Goal: Information Seeking & Learning: Compare options

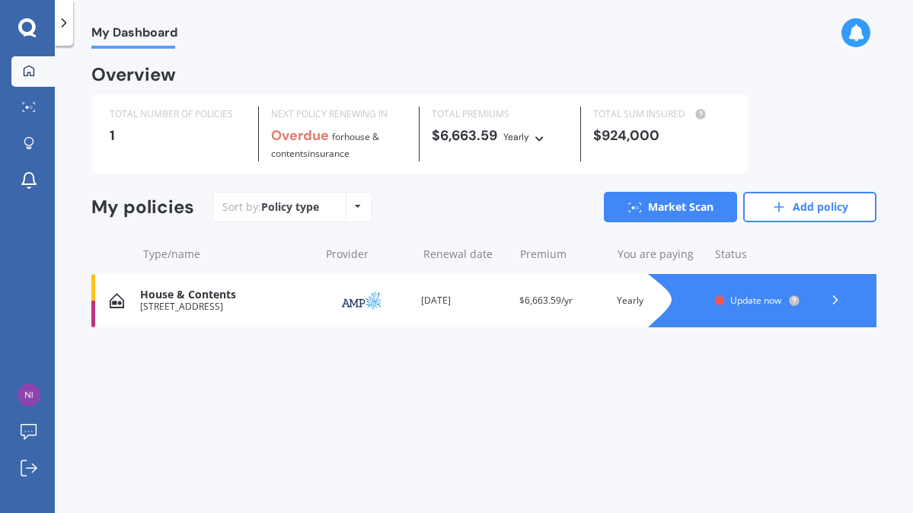
click at [834, 296] on polyline at bounding box center [835, 300] width 4 height 8
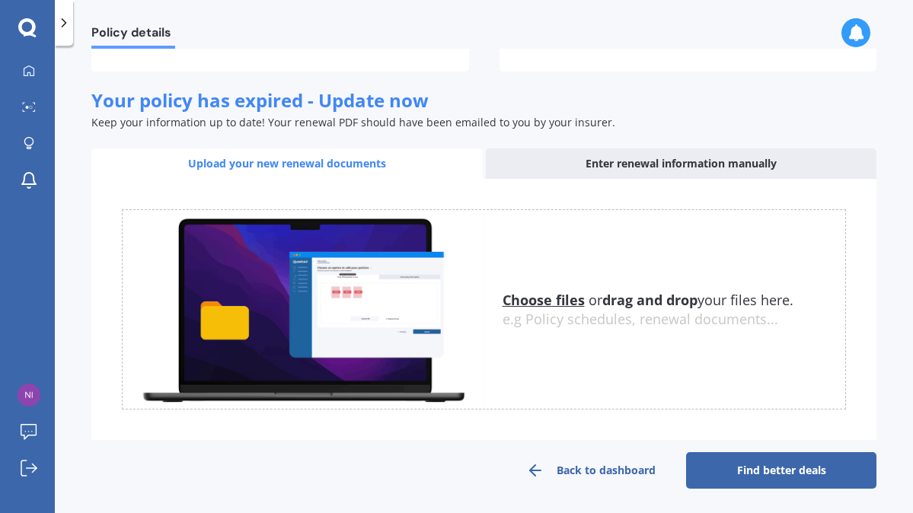
scroll to position [186, 0]
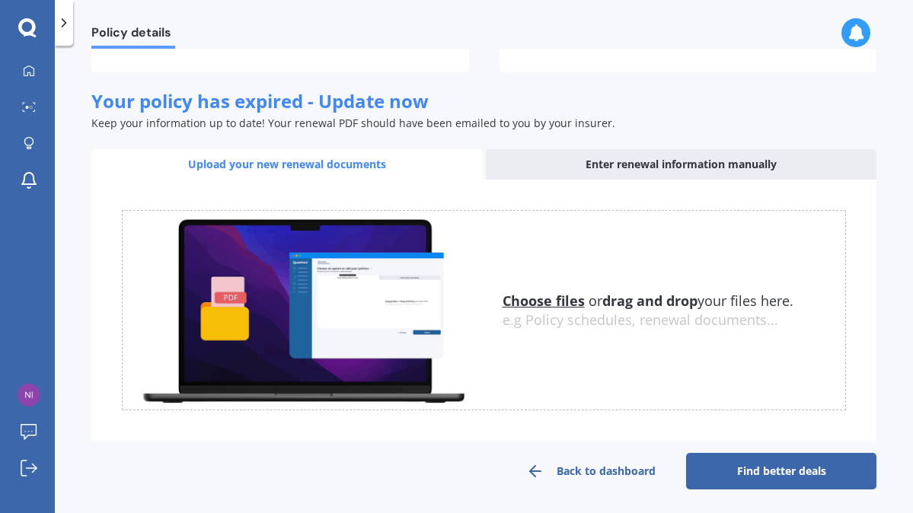
click at [753, 466] on link "Find better deals" at bounding box center [781, 471] width 190 height 37
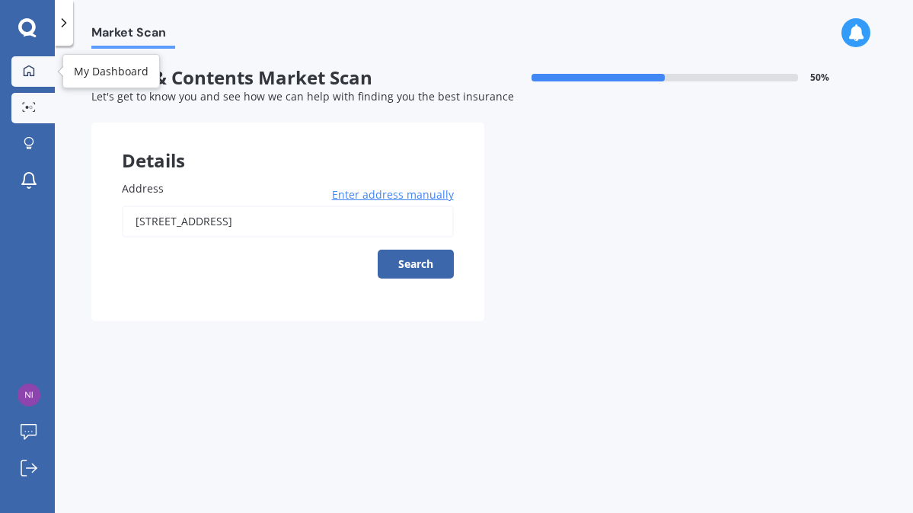
click at [33, 69] on icon at bounding box center [29, 71] width 12 height 12
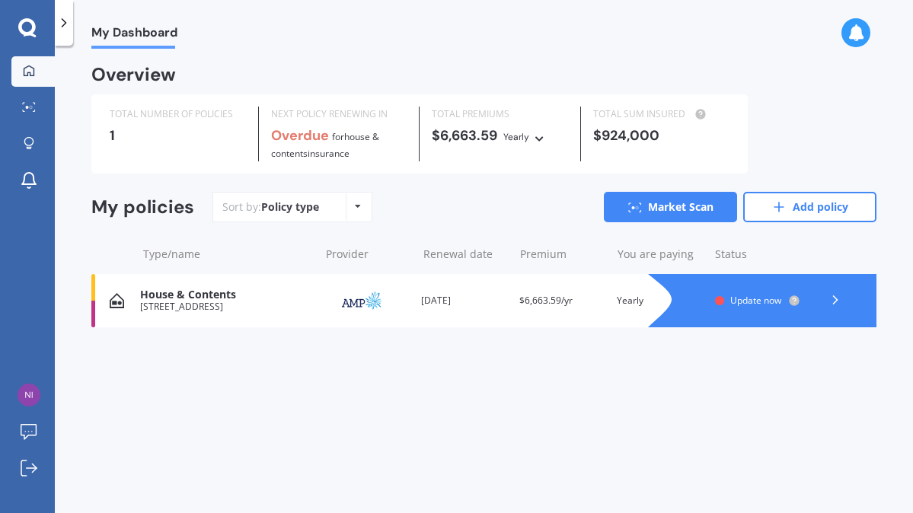
click at [541, 137] on icon at bounding box center [539, 136] width 11 height 9
click at [356, 202] on icon at bounding box center [358, 206] width 6 height 9
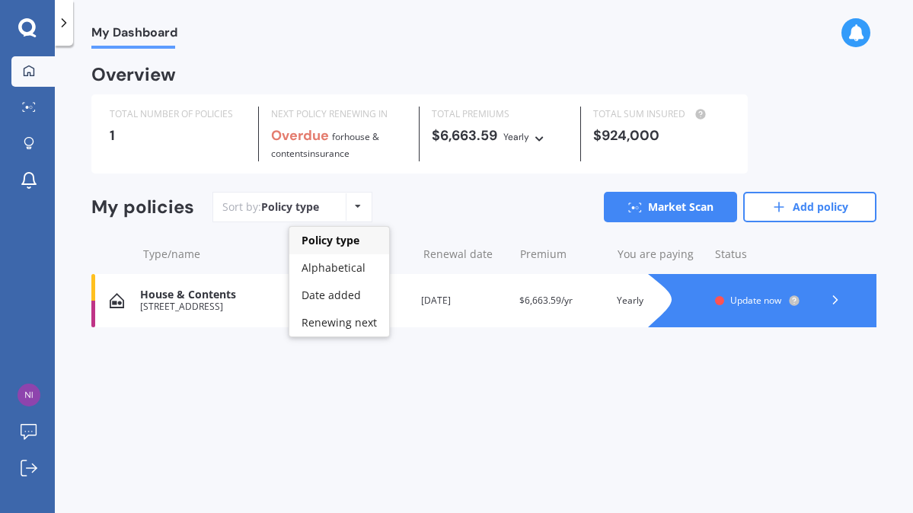
click at [447, 205] on div "Sort by: Policy type Policy type Alphabetical Date added Renewing next Market S…" at bounding box center [544, 207] width 664 height 30
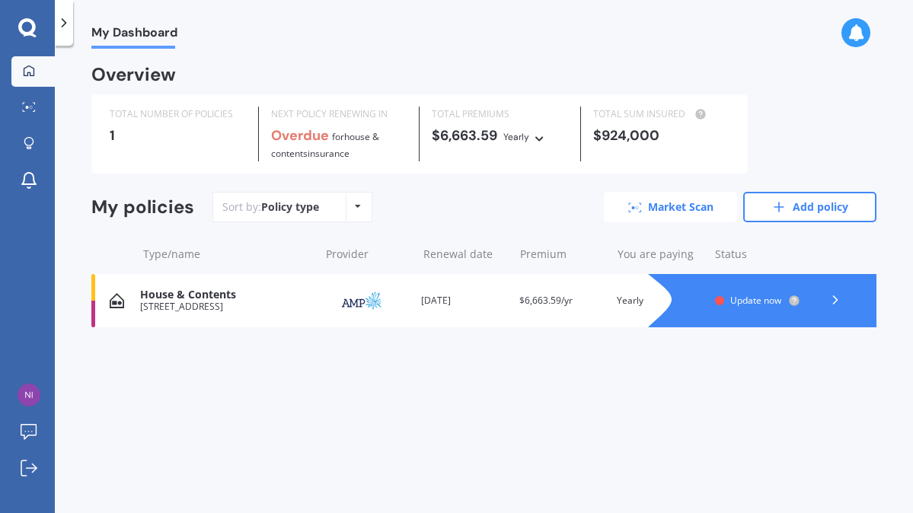
click at [669, 199] on link "Market Scan" at bounding box center [670, 207] width 133 height 30
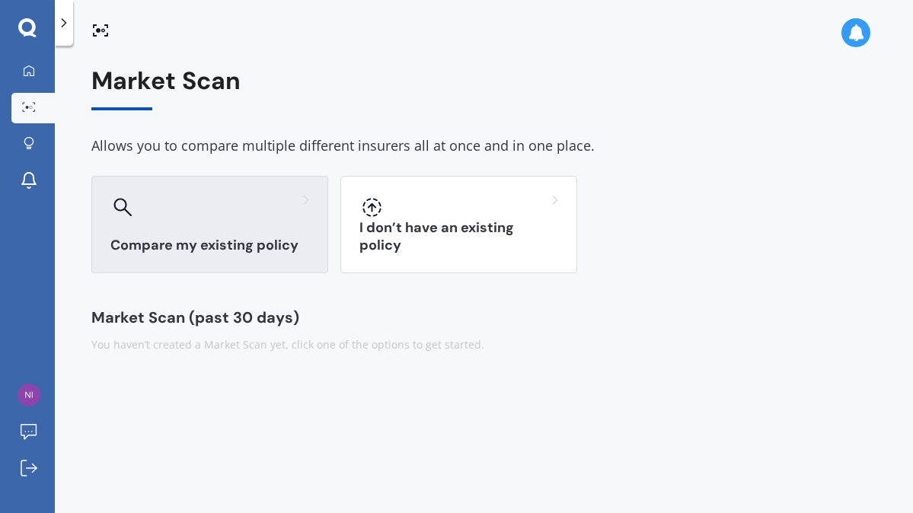
click at [267, 244] on h3 "Compare my existing policy" at bounding box center [209, 246] width 199 height 18
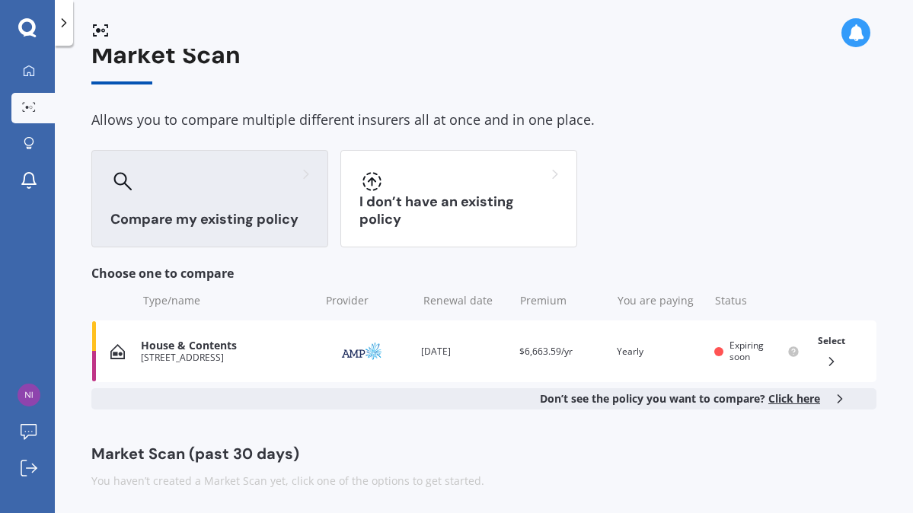
scroll to position [25, 0]
click at [802, 398] on span "Click here" at bounding box center [794, 399] width 52 height 14
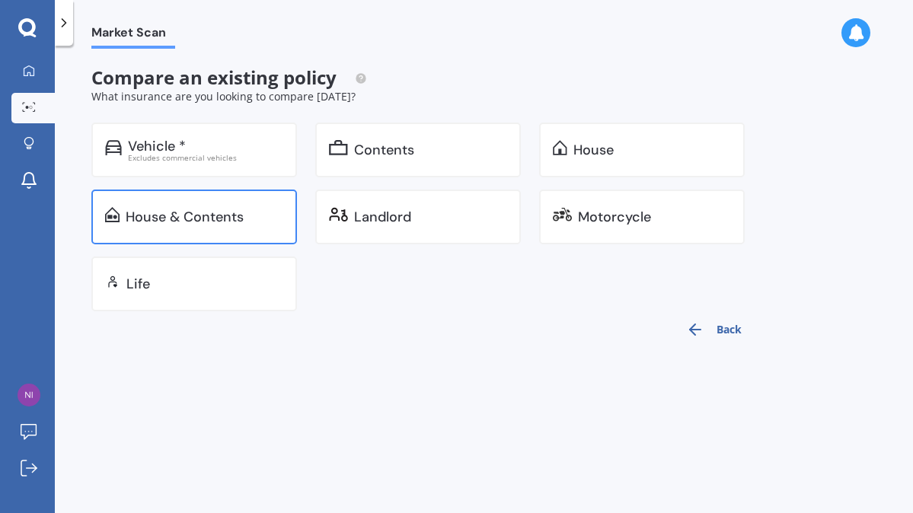
click at [248, 224] on div "House & Contents" at bounding box center [194, 217] width 206 height 55
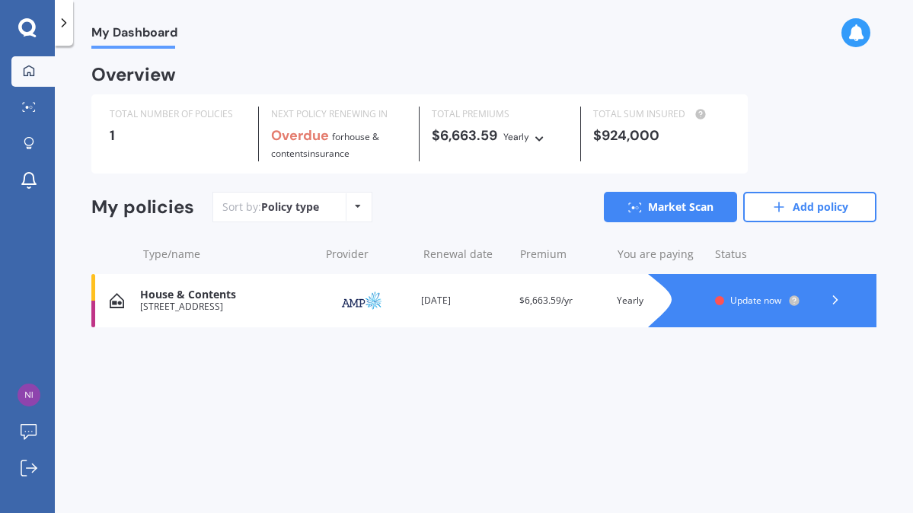
click at [746, 295] on span "Update now" at bounding box center [755, 300] width 51 height 13
